Goal: Task Accomplishment & Management: Use online tool/utility

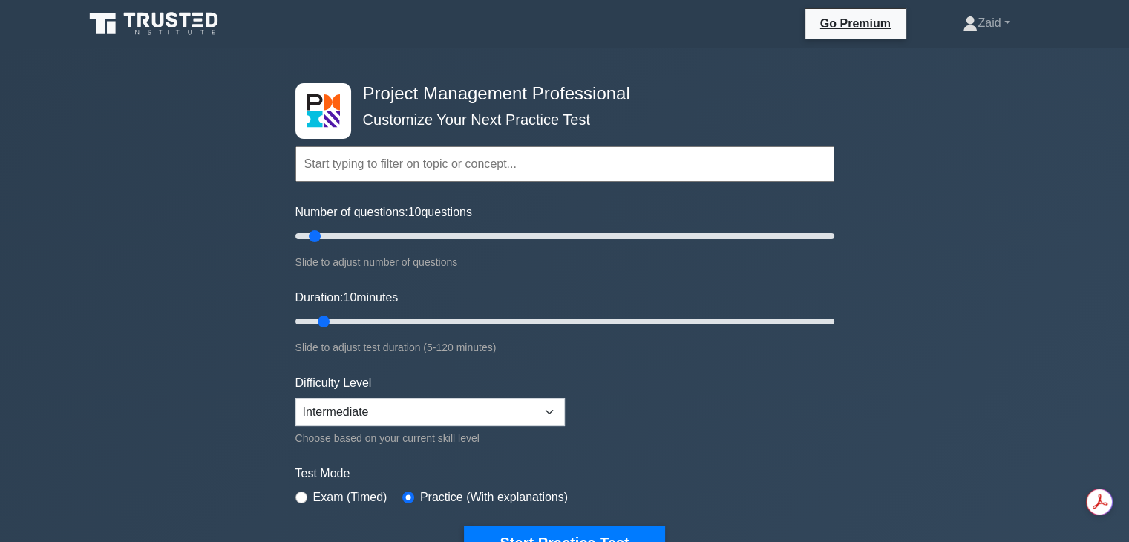
click at [170, 30] on icon at bounding box center [155, 24] width 142 height 28
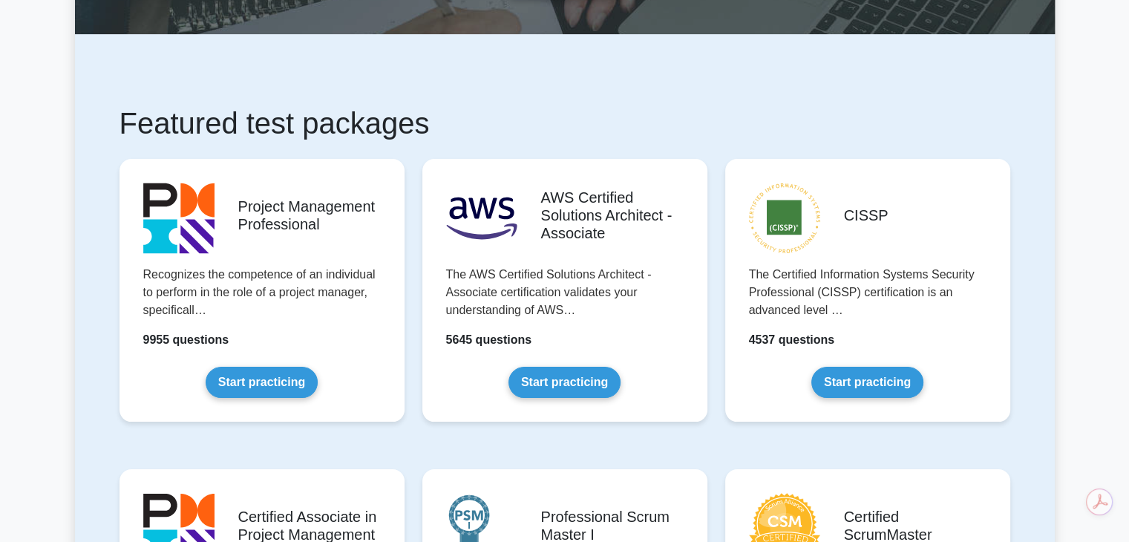
scroll to position [263, 0]
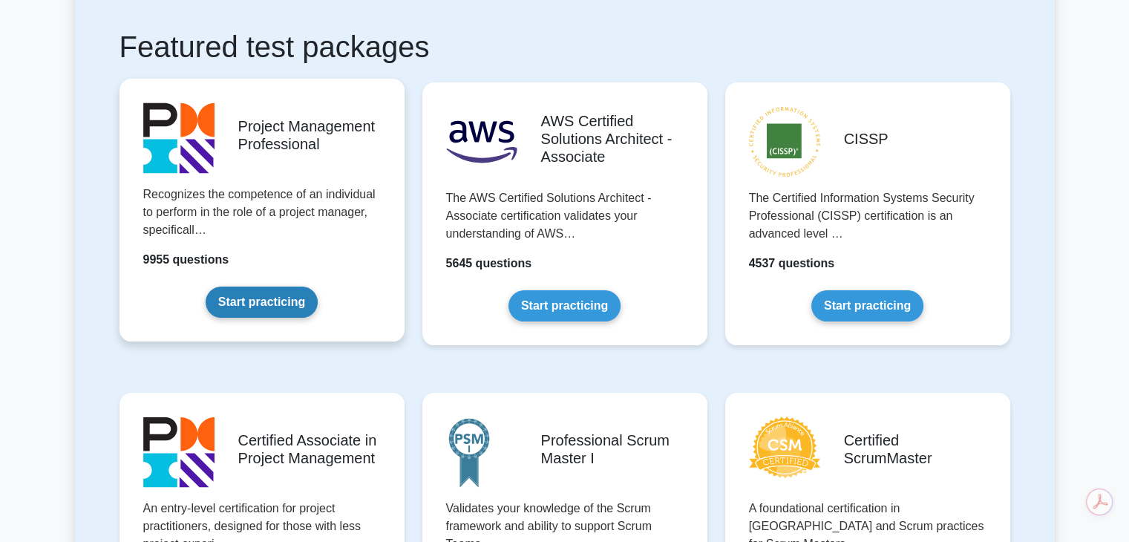
click at [266, 303] on link "Start practicing" at bounding box center [262, 301] width 112 height 31
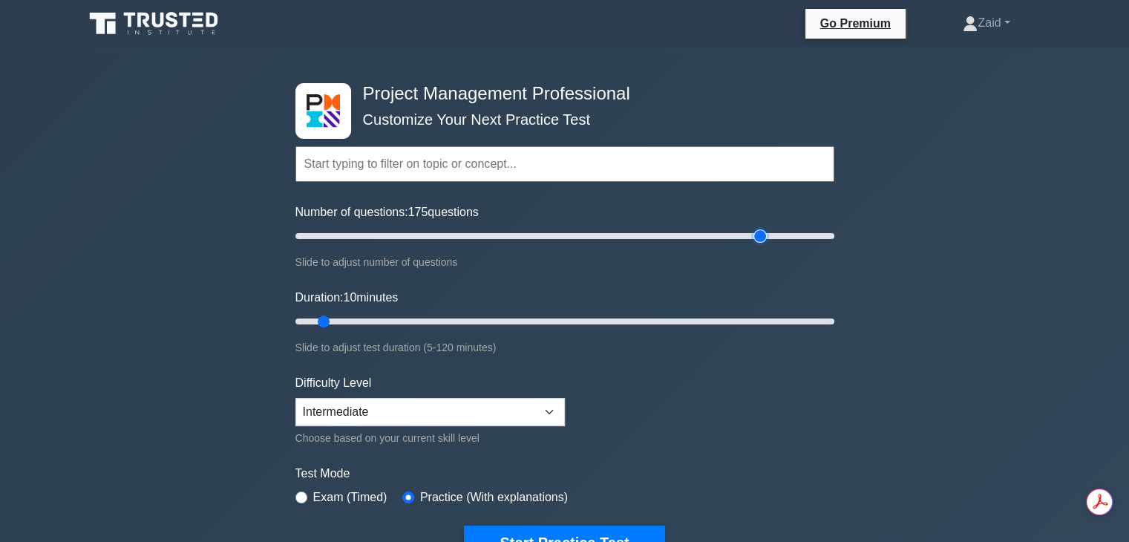
click at [760, 235] on input "Number of questions: 175 questions" at bounding box center [564, 236] width 539 height 18
type input "180"
click at [767, 235] on input "Number of questions: 180 questions" at bounding box center [564, 236] width 539 height 18
type input "120"
click at [828, 318] on input "Duration: 120 minutes" at bounding box center [564, 321] width 539 height 18
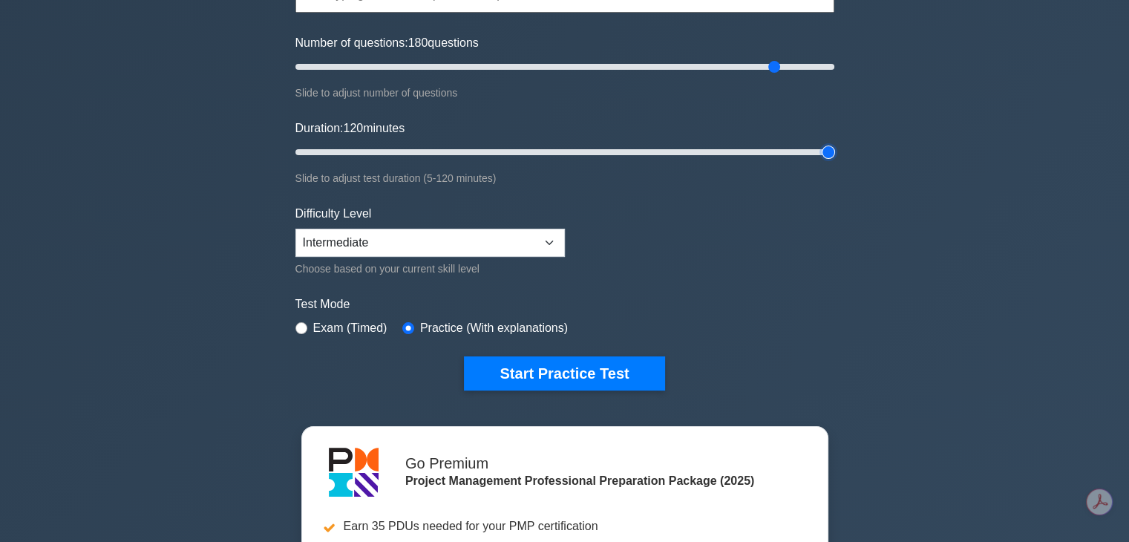
scroll to position [169, 0]
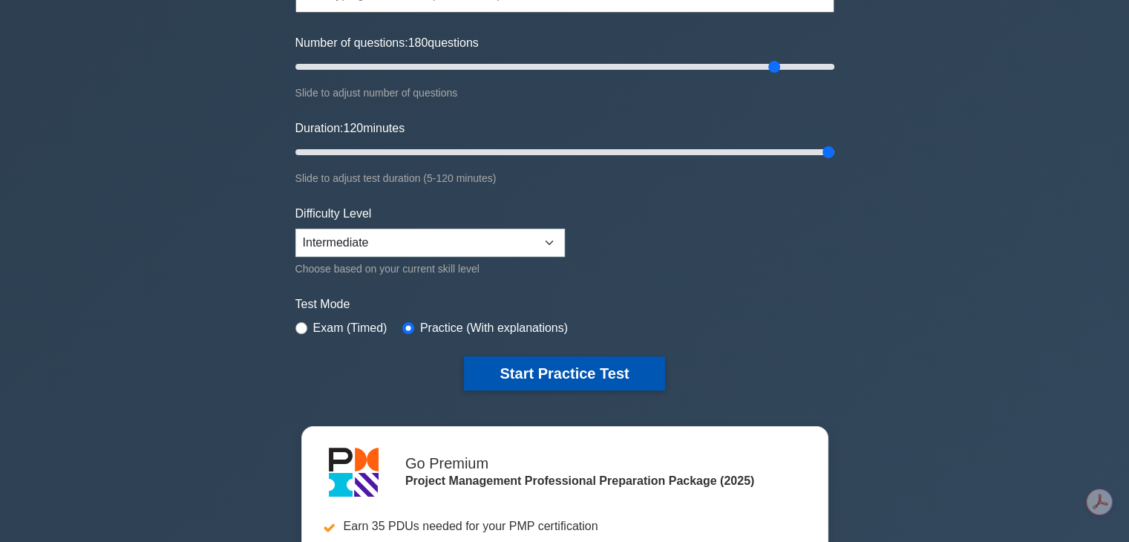
click at [624, 361] on button "Start Practice Test" at bounding box center [564, 373] width 200 height 34
